Goal: Find specific page/section: Find specific page/section

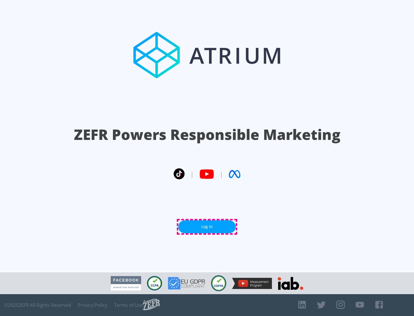
click at [207, 227] on link "Log In" at bounding box center [206, 226] width 57 height 13
